Goal: Communication & Community: Ask a question

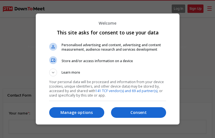
select select "general"
type input "wPrmisnL"
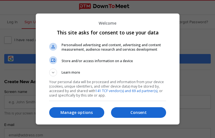
type input "bSNOWFzcQBegbG"
